Goal: Information Seeking & Learning: Learn about a topic

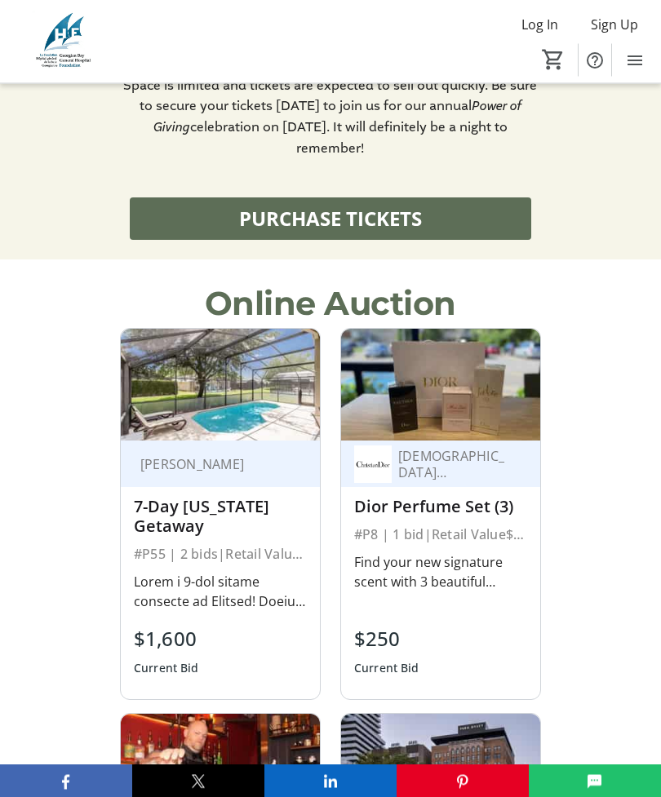
scroll to position [1784, 0]
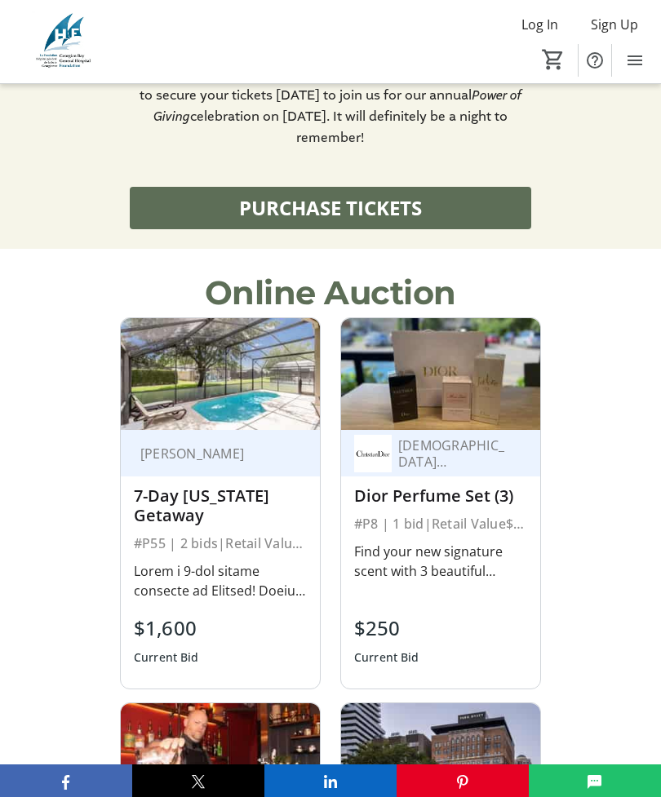
click at [169, 561] on div at bounding box center [220, 580] width 173 height 39
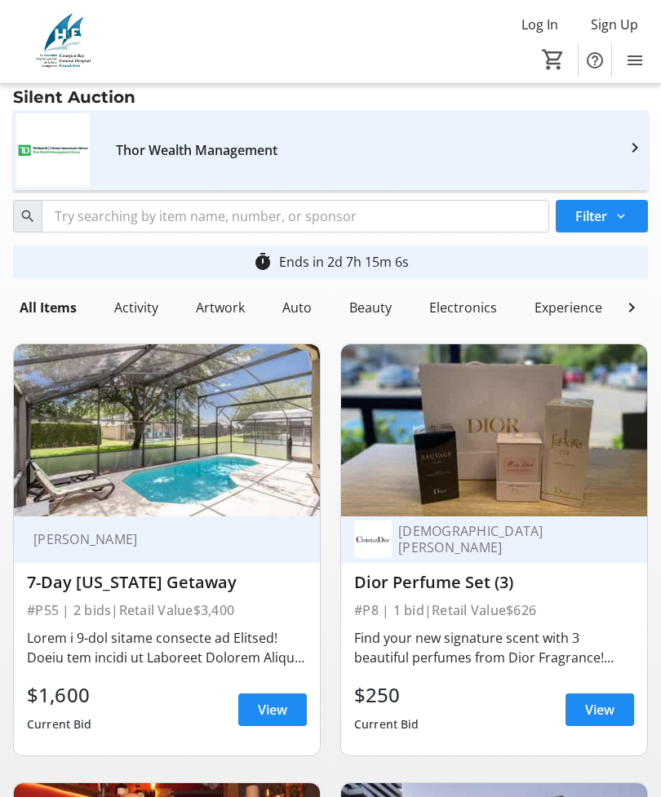
click at [276, 713] on span "View" at bounding box center [272, 710] width 29 height 20
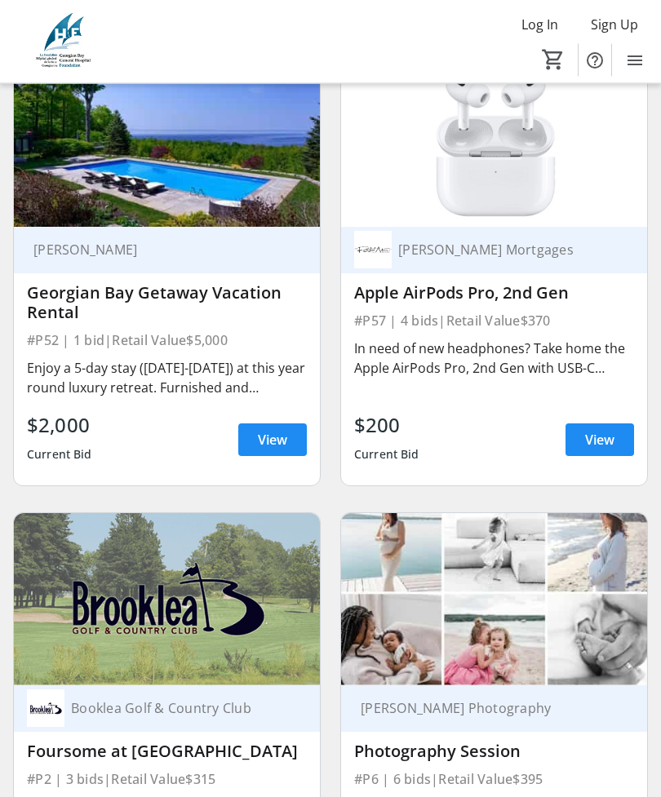
scroll to position [1645, 0]
click at [275, 436] on span "View" at bounding box center [272, 440] width 29 height 20
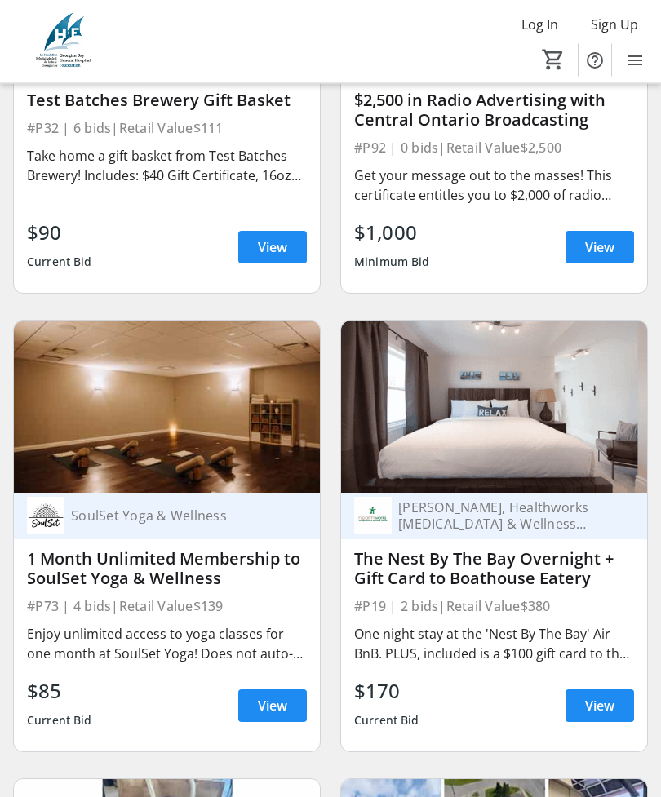
scroll to position [8176, 0]
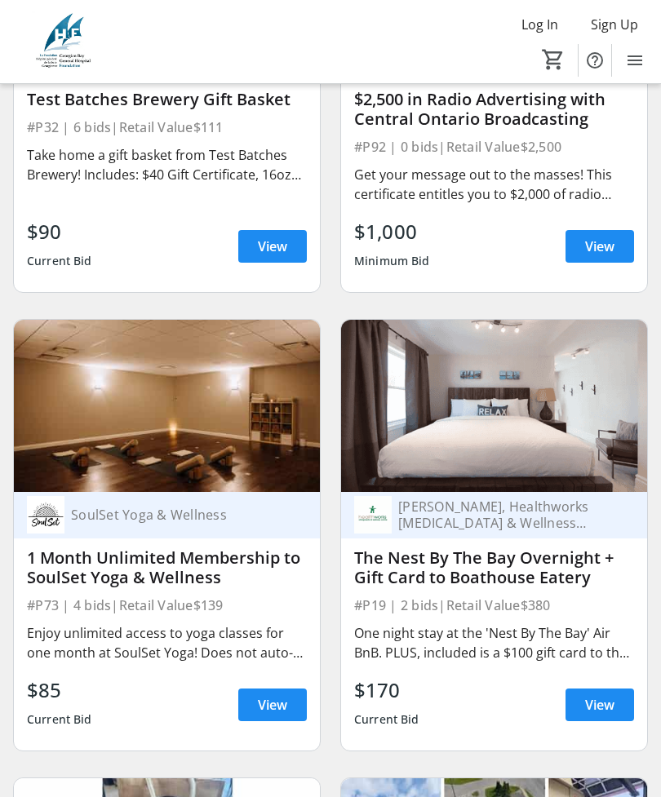
click at [261, 714] on span "View" at bounding box center [272, 705] width 29 height 20
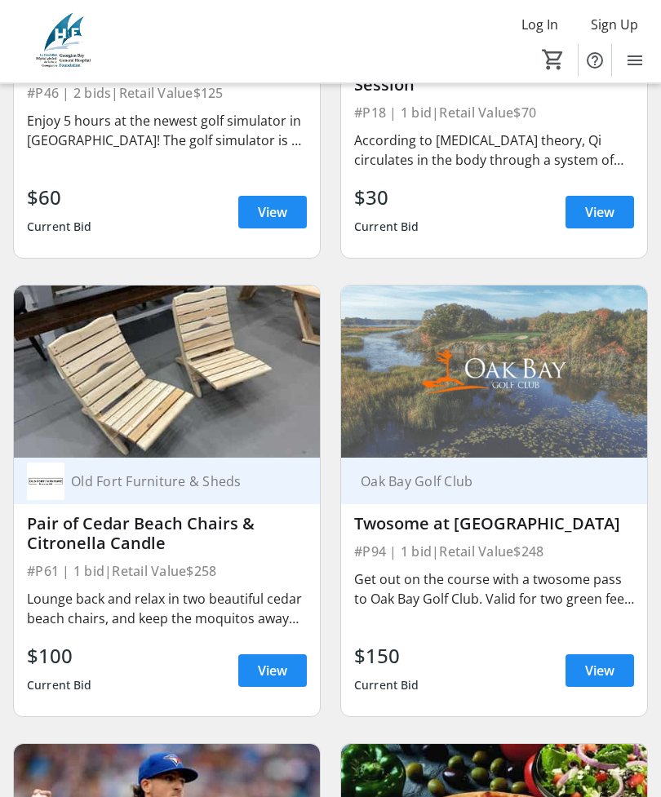
scroll to position [13691, 0]
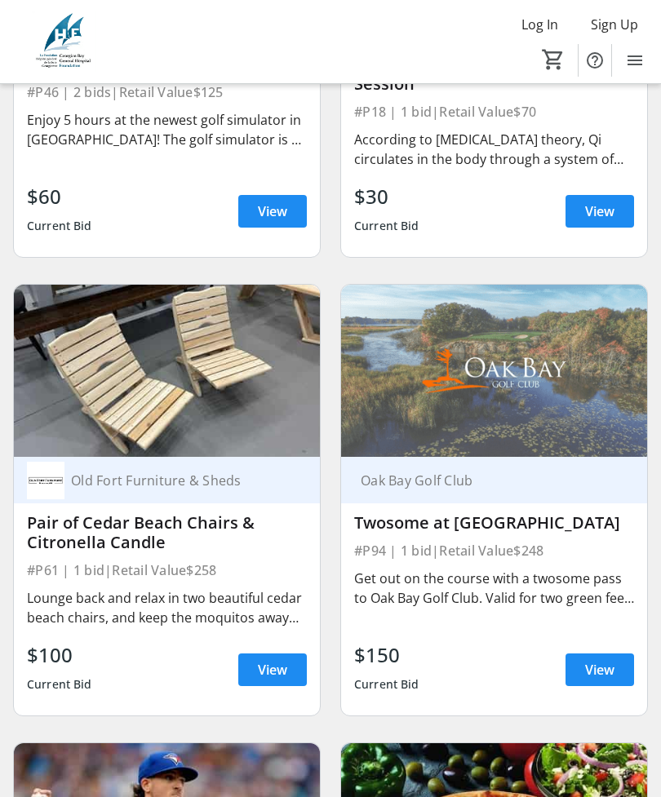
click at [276, 679] on span "View" at bounding box center [272, 670] width 29 height 20
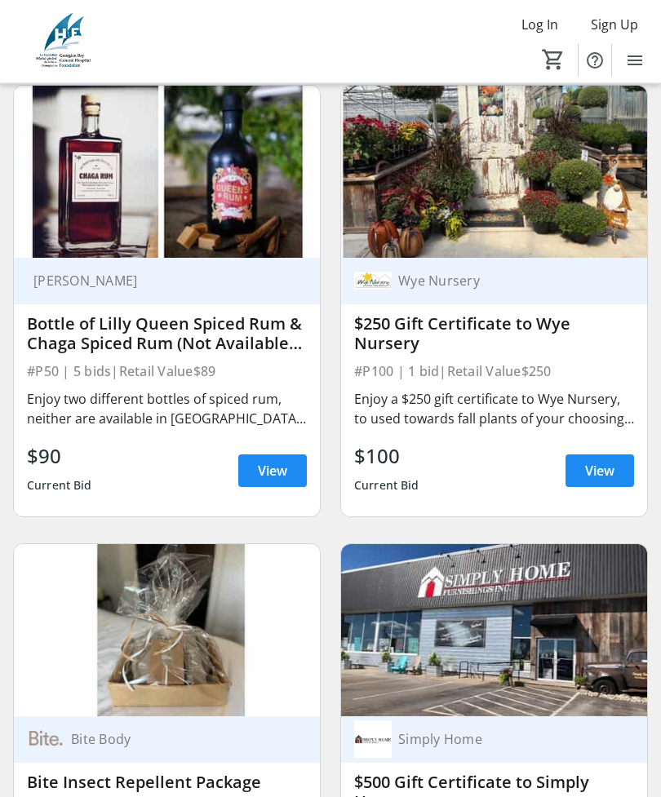
scroll to position [16166, 0]
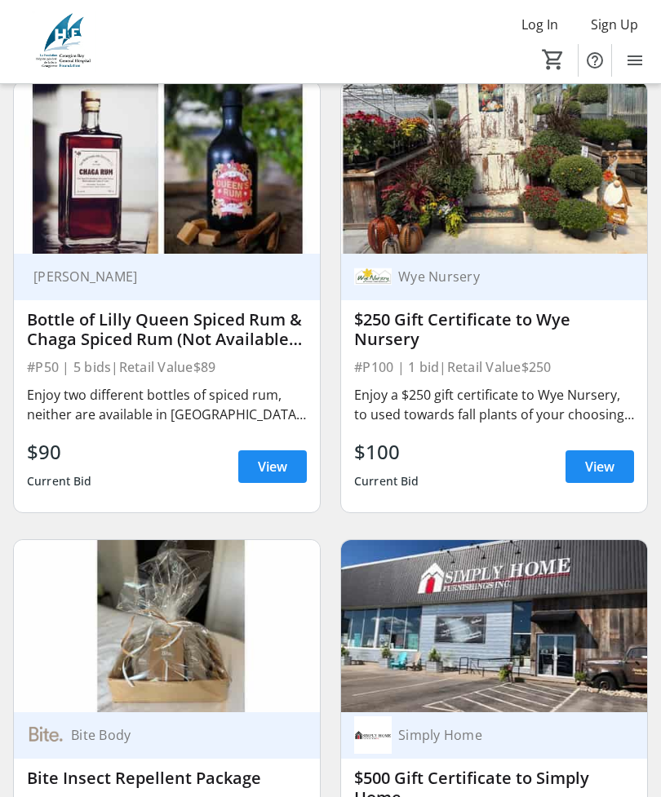
click at [600, 476] on span "View" at bounding box center [599, 467] width 29 height 20
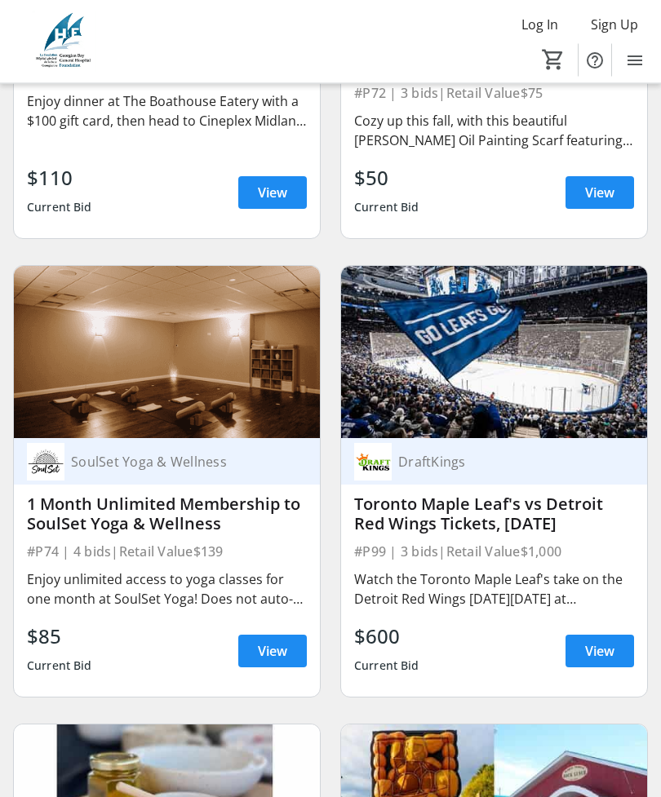
scroll to position [20048, 0]
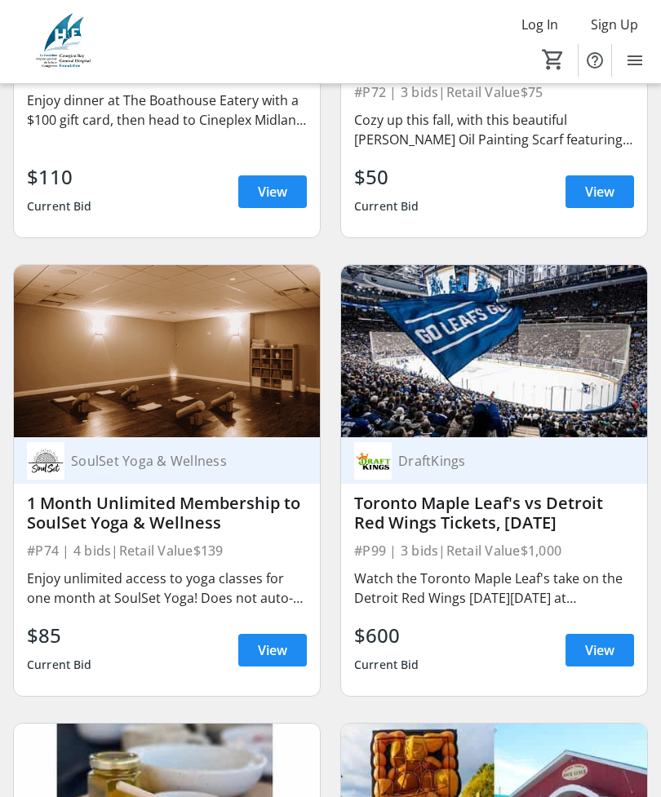
click at [272, 660] on span "View" at bounding box center [272, 650] width 29 height 20
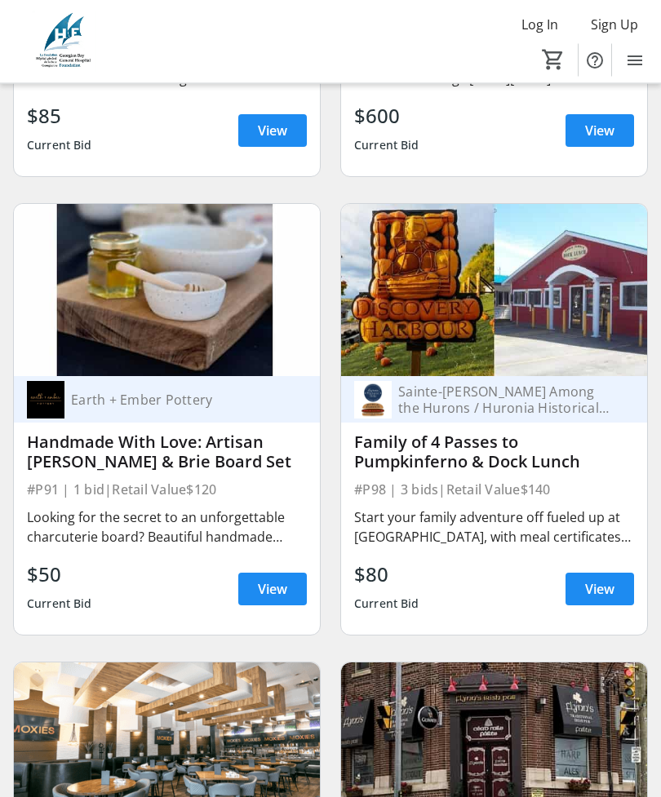
scroll to position [20567, 0]
click at [599, 599] on span "View" at bounding box center [599, 589] width 29 height 20
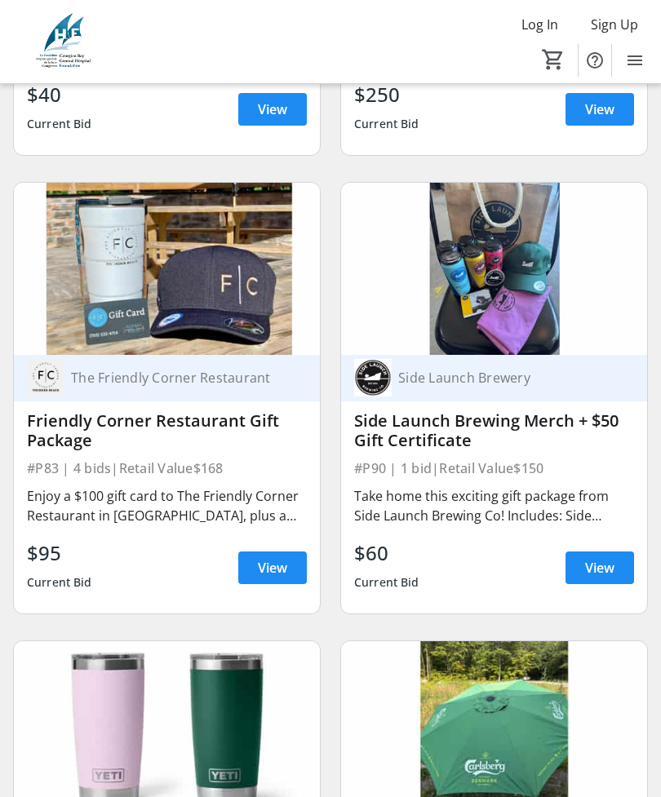
scroll to position [21953, 0]
